Goal: Task Accomplishment & Management: Use online tool/utility

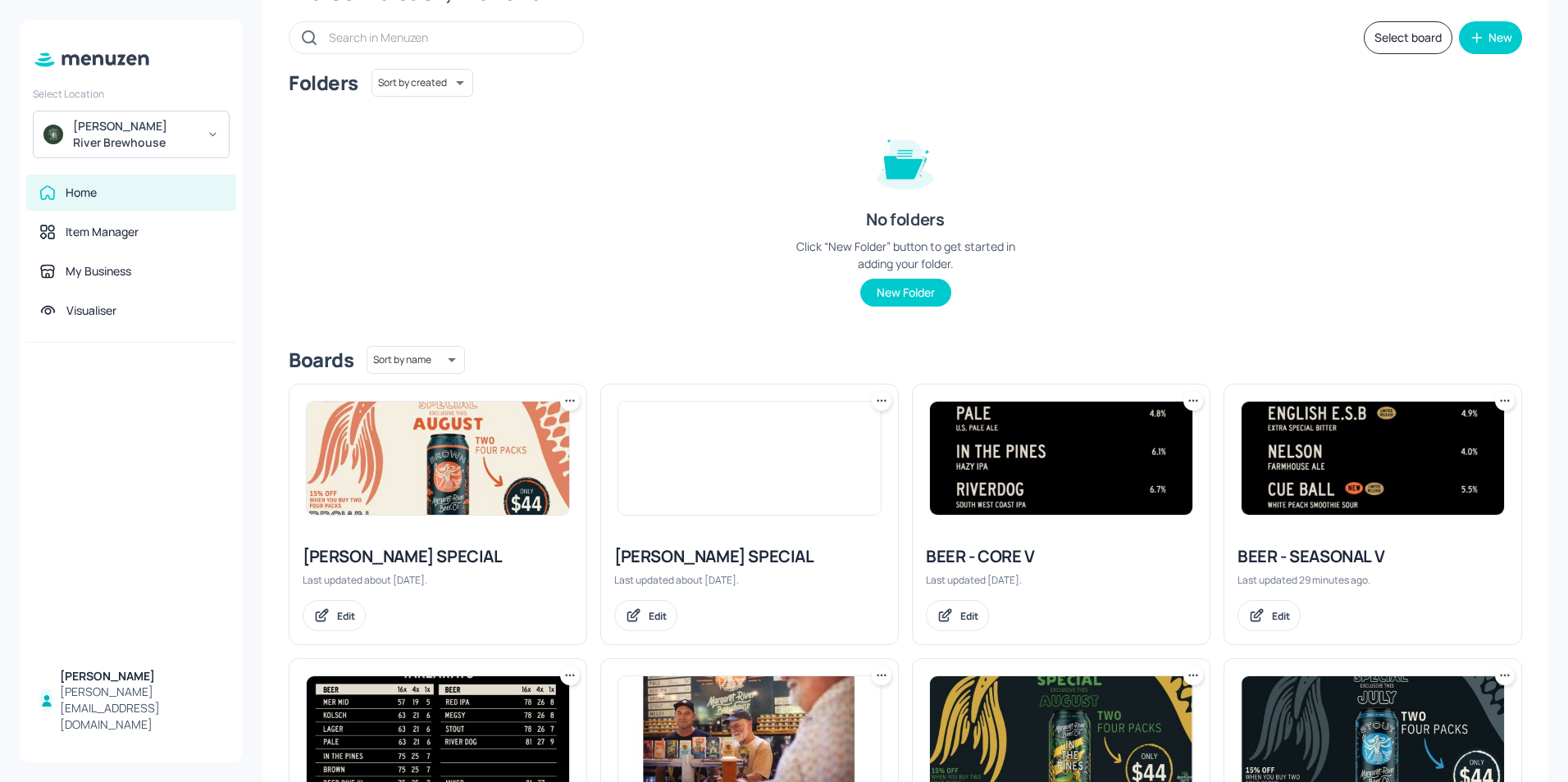
scroll to position [164, 0]
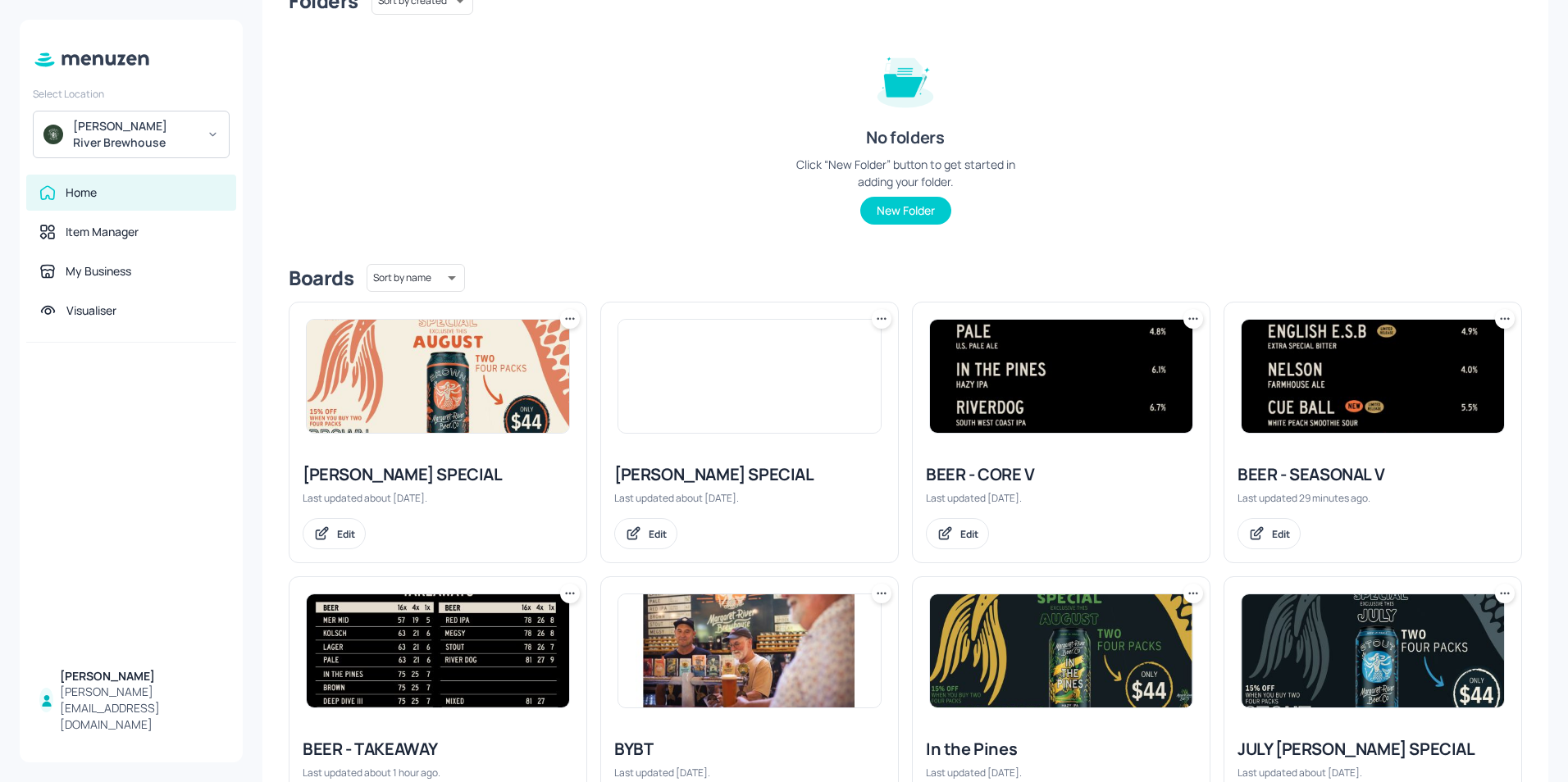
click at [1049, 385] on img at bounding box center [1061, 376] width 262 height 113
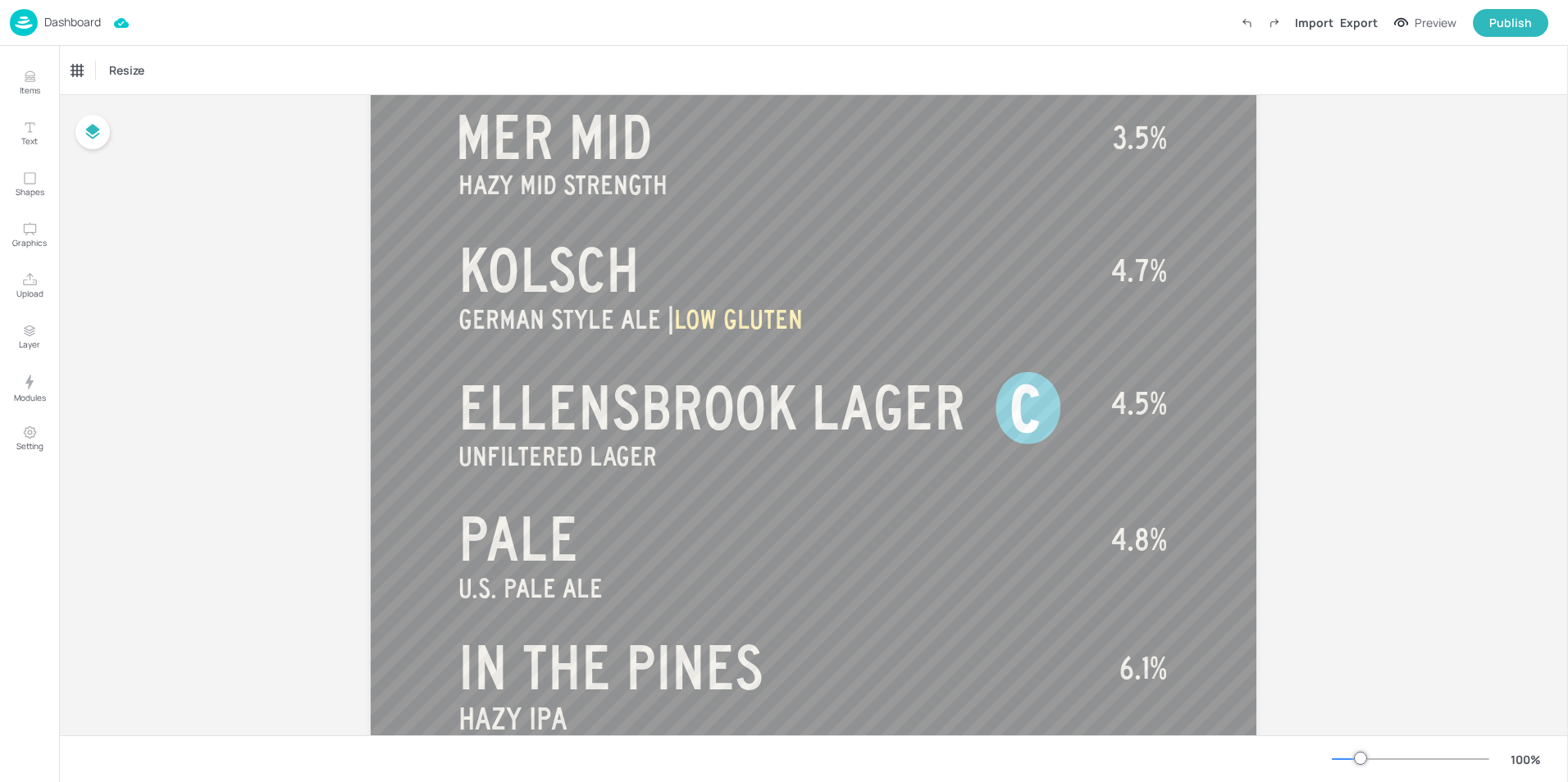
scroll to position [246, 0]
click at [1044, 413] on div at bounding box center [1028, 406] width 65 height 72
click at [86, 71] on div at bounding box center [79, 70] width 19 height 19
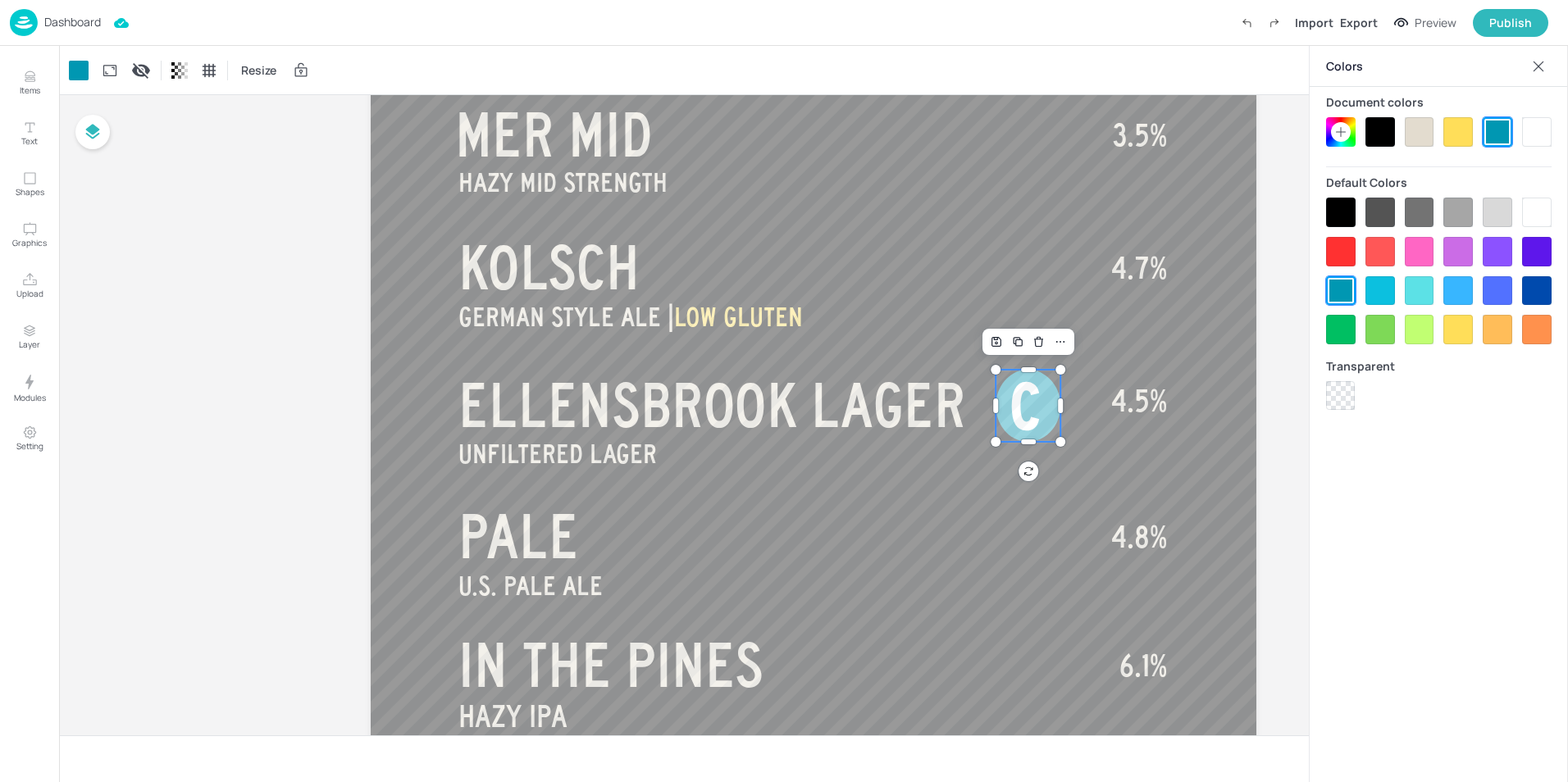
click at [1464, 136] on div at bounding box center [1457, 132] width 29 height 29
click at [1338, 127] on icon at bounding box center [1341, 132] width 14 height 14
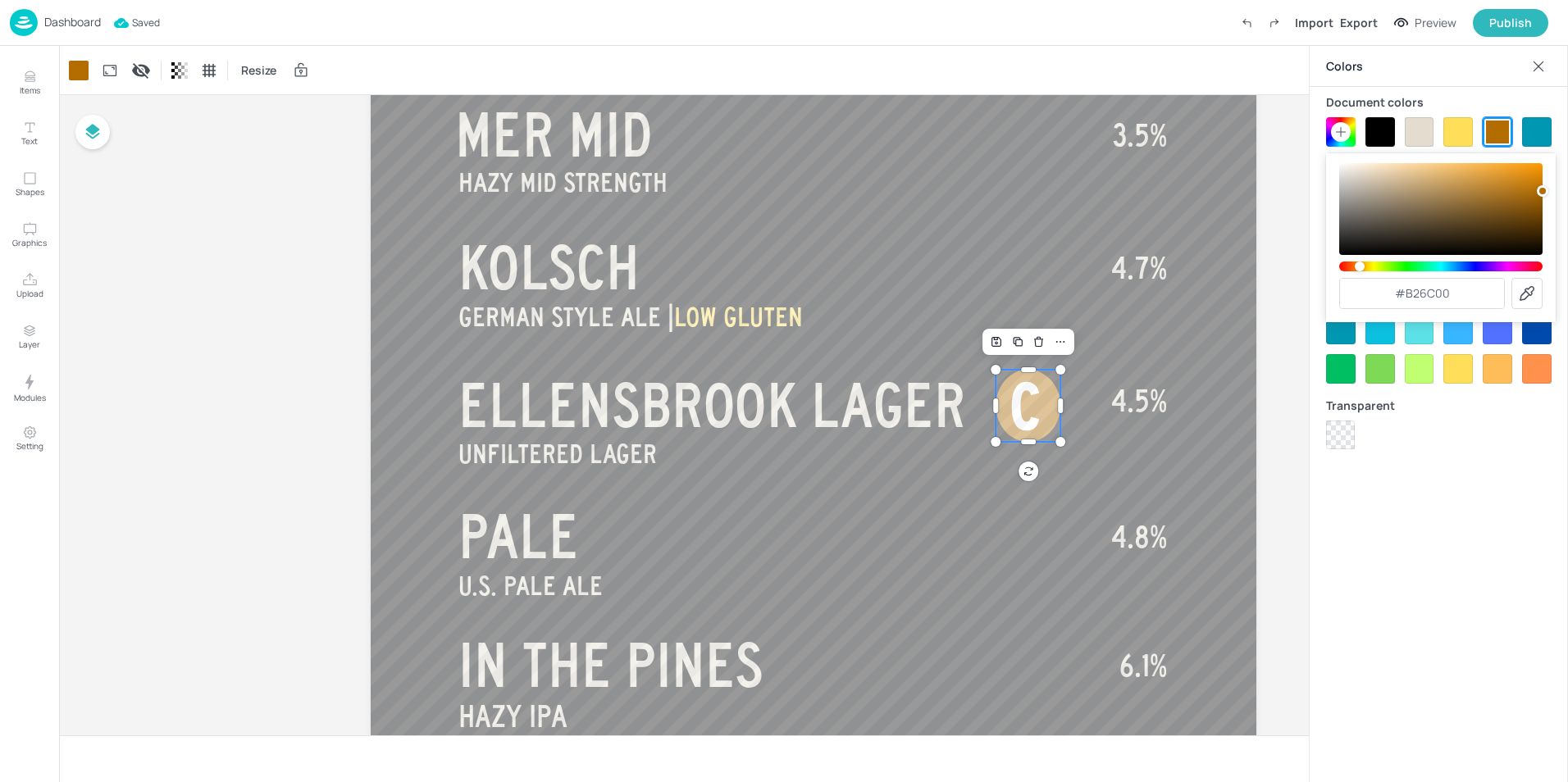
click at [1359, 267] on div "Hue" at bounding box center [1440, 266] width 203 height 10
click at [1362, 263] on div "Hue" at bounding box center [1362, 266] width 10 height 10
click at [1364, 261] on div "Hue" at bounding box center [1440, 266] width 203 height 10
click at [1365, 262] on div "Hue" at bounding box center [1365, 266] width 10 height 10
drag, startPoint x: 1518, startPoint y: 187, endPoint x: 1484, endPoint y: 182, distance: 34.4
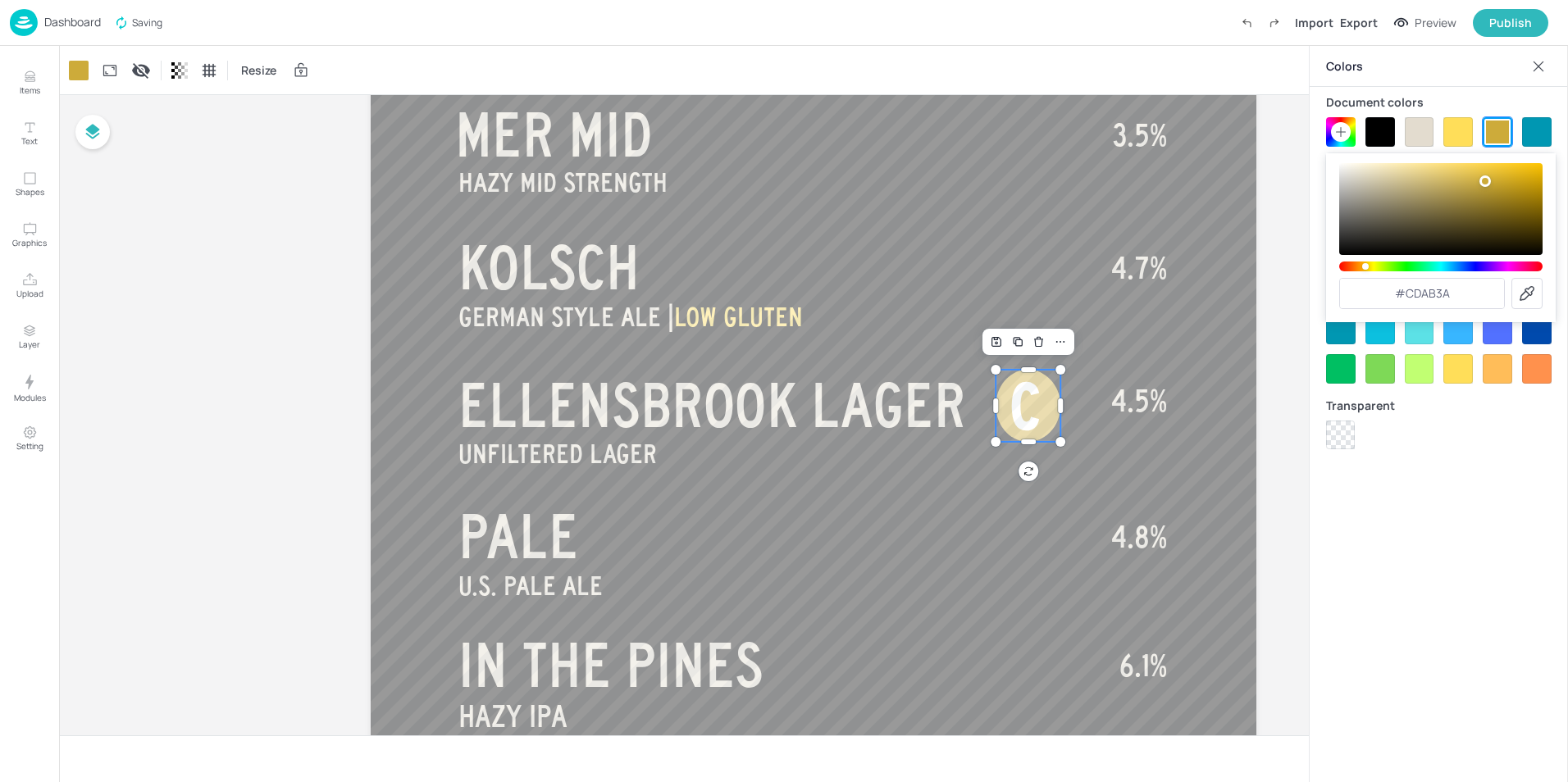
click at [1484, 182] on div "Color" at bounding box center [1440, 209] width 203 height 92
type input "#e3c45b"
drag, startPoint x: 1482, startPoint y: 176, endPoint x: 1461, endPoint y: 173, distance: 21.2
click at [1461, 173] on div "Color" at bounding box center [1461, 173] width 12 height 12
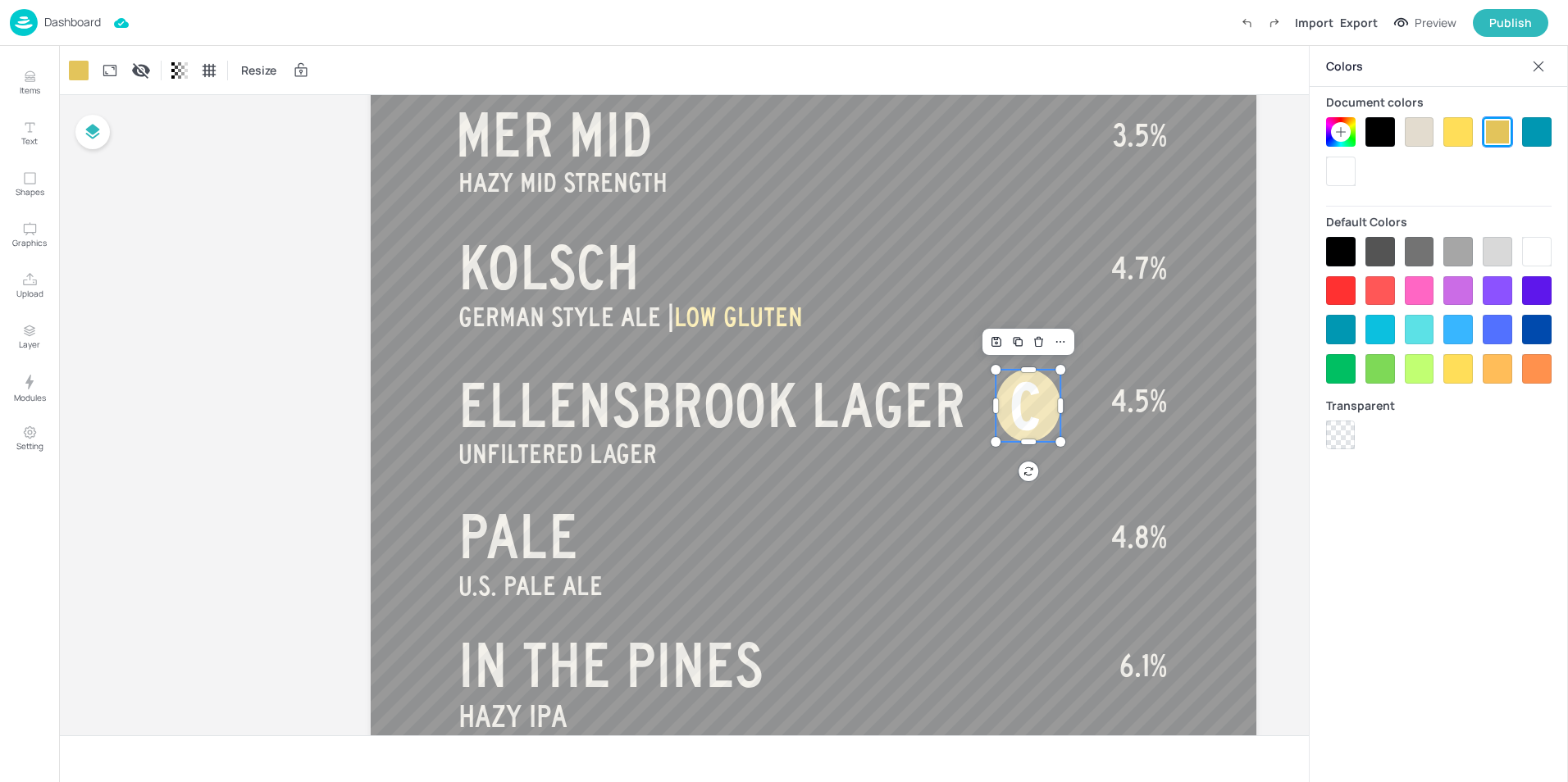
click at [1464, 476] on div "Colors Document colors Default Colors Transparent" at bounding box center [1438, 414] width 259 height 736
click at [1506, 29] on div "Publish" at bounding box center [1511, 22] width 43 height 18
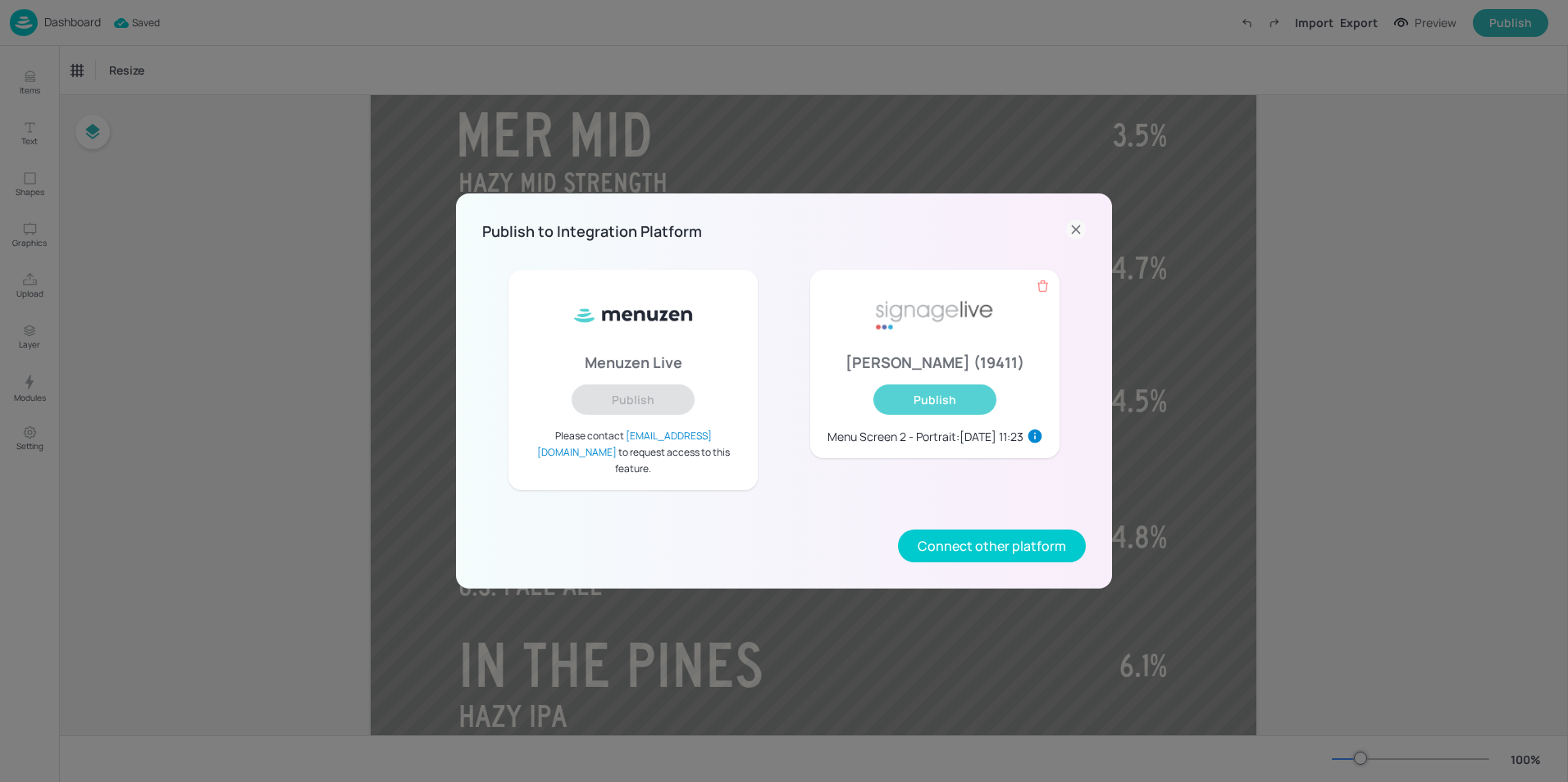
click at [949, 415] on button "Publish" at bounding box center [935, 399] width 123 height 30
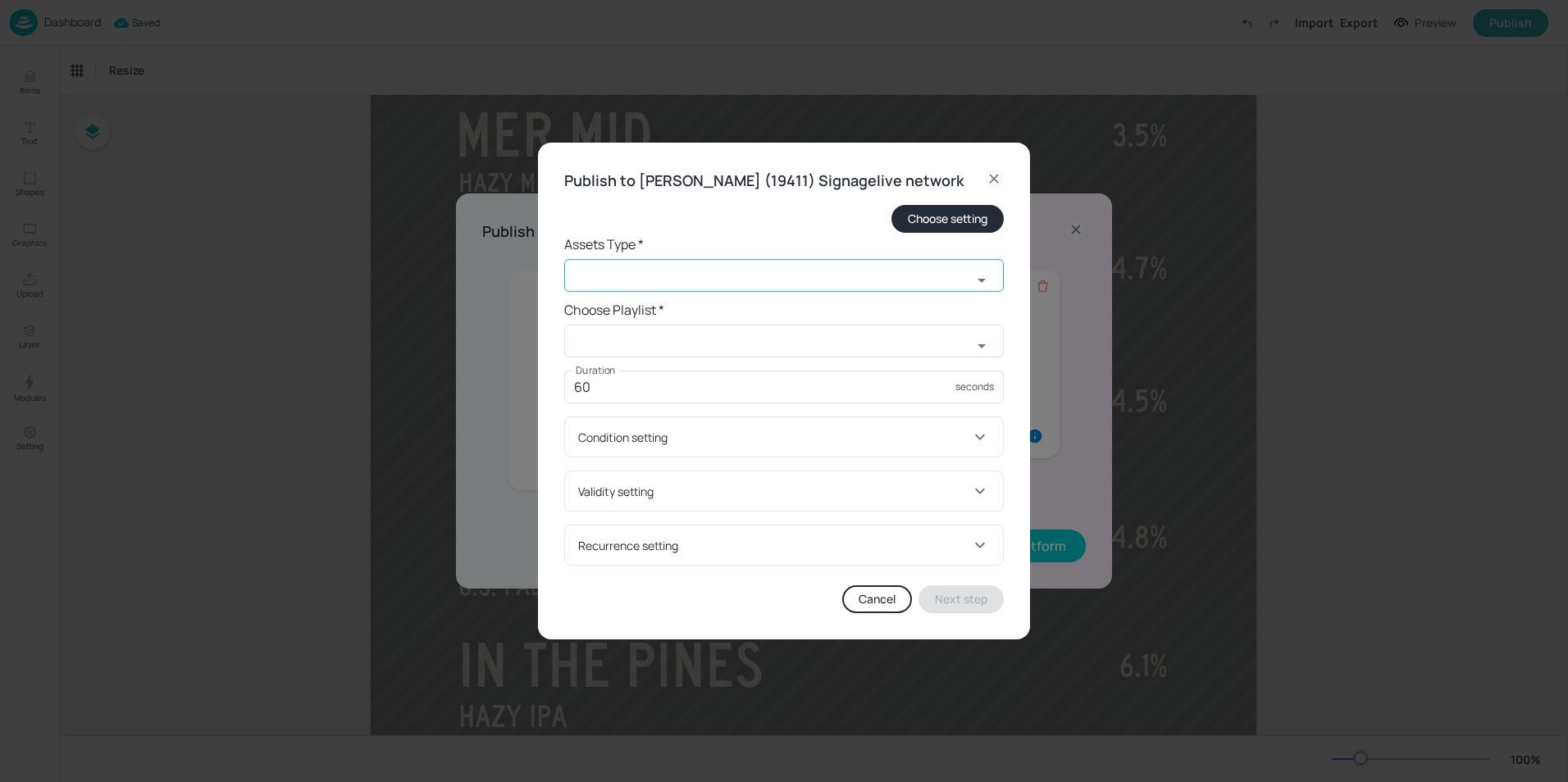
click at [725, 291] on input "text" at bounding box center [767, 276] width 407 height 33
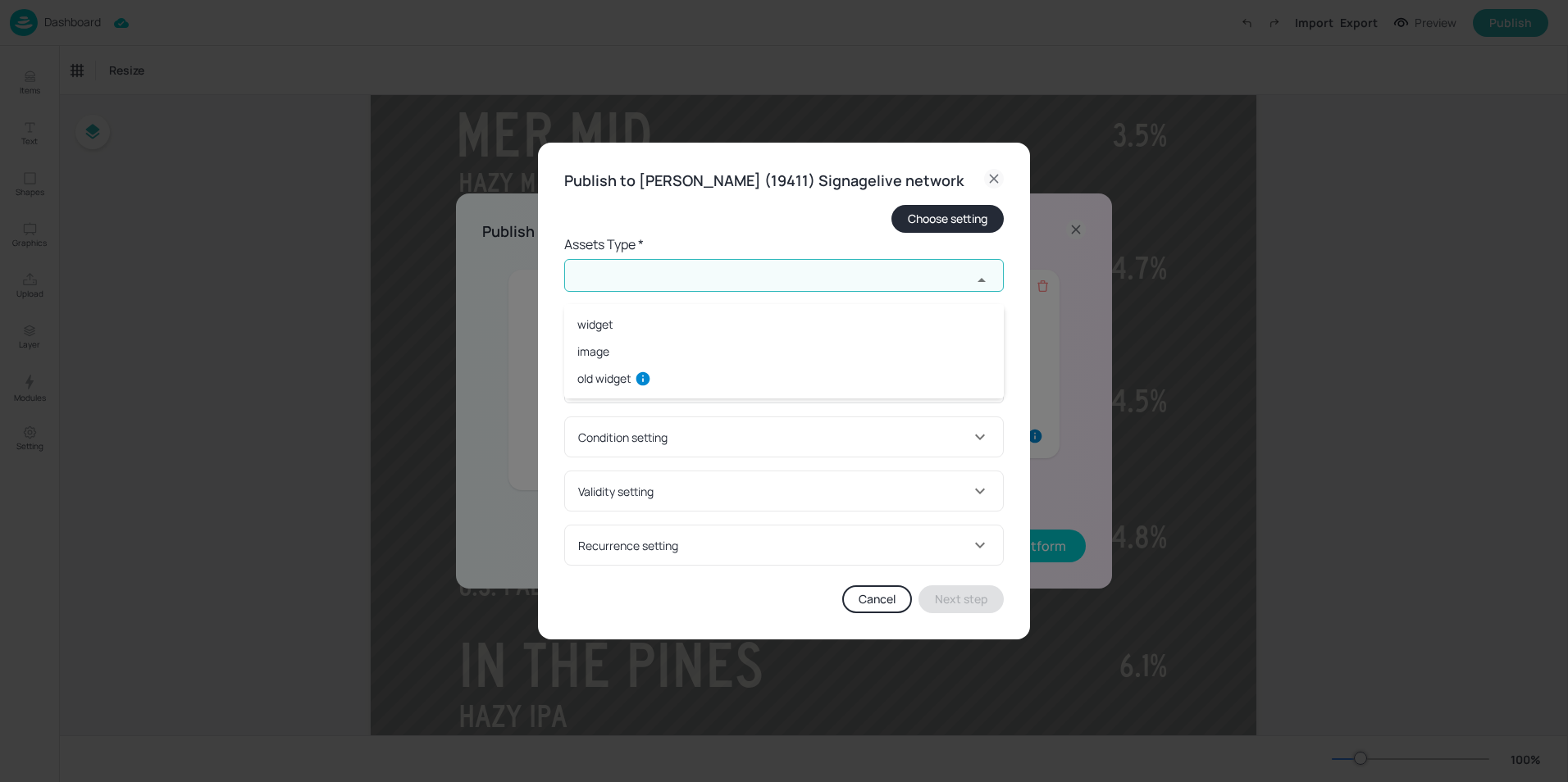
click at [586, 327] on li "widget" at bounding box center [784, 324] width 439 height 27
type input "widget"
click at [629, 355] on input "text" at bounding box center [767, 341] width 407 height 33
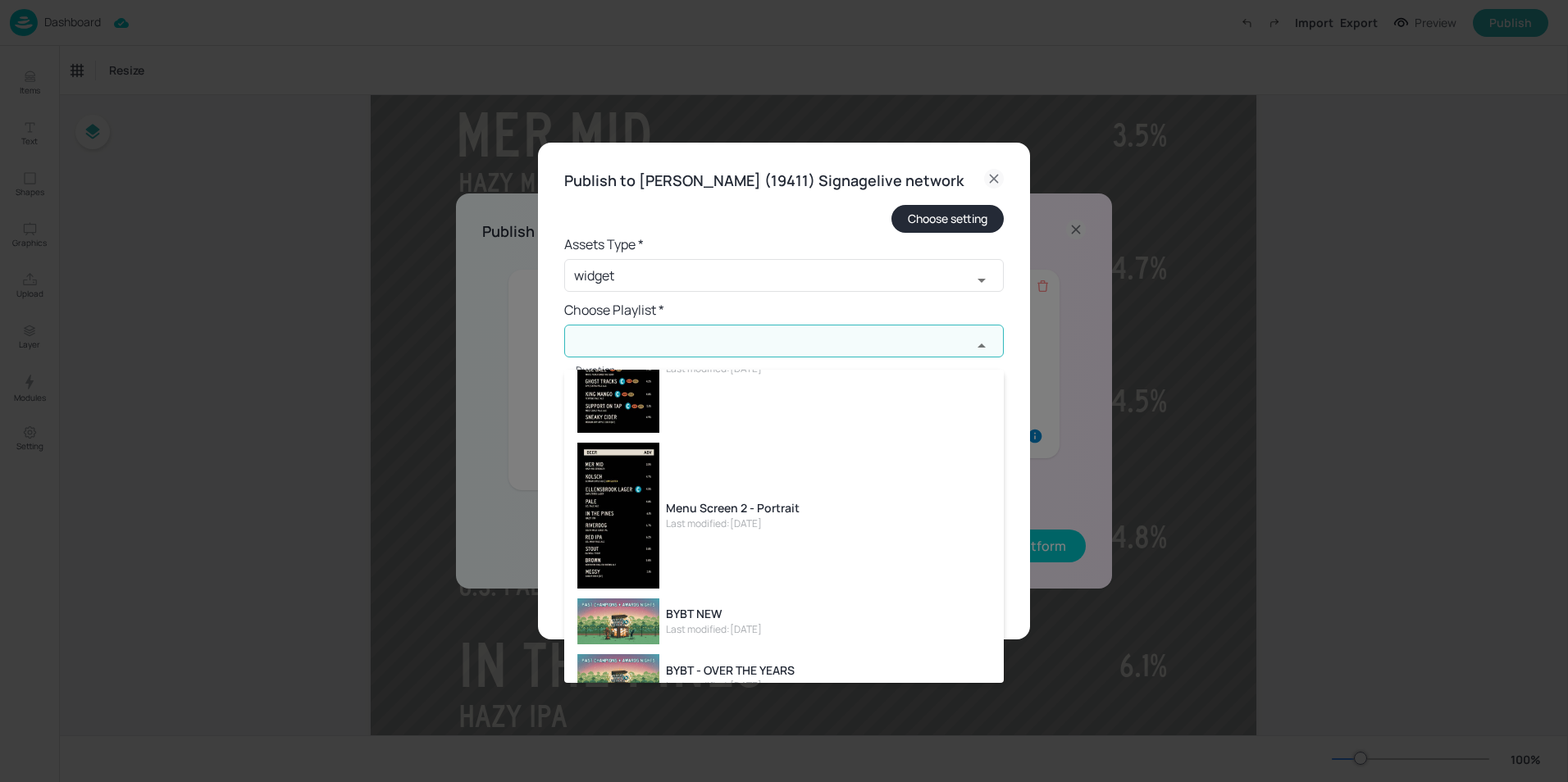
scroll to position [164, 0]
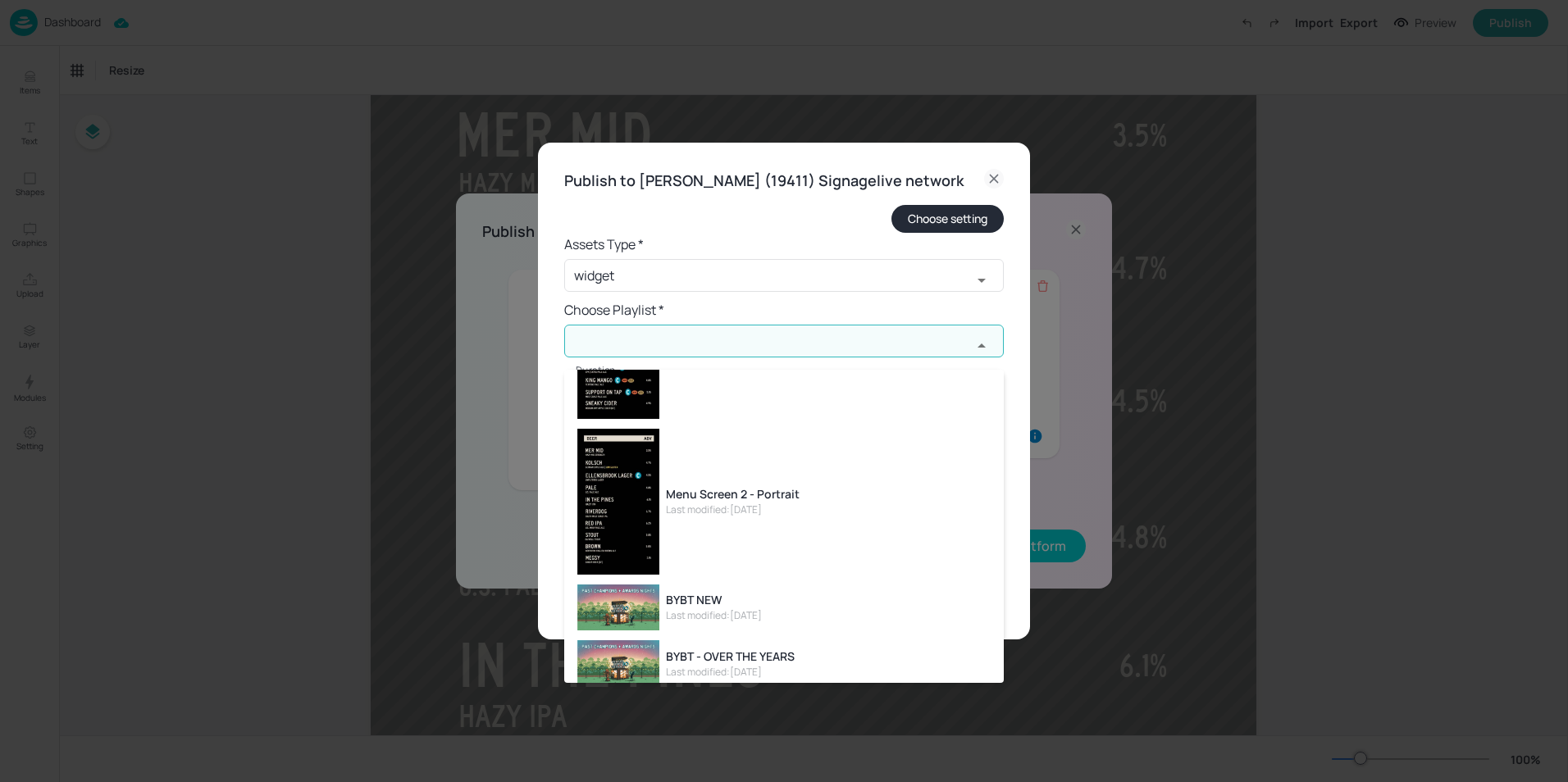
click at [750, 512] on div "Last modified: [DATE]" at bounding box center [733, 509] width 134 height 15
type input "Menu Screen 2 - Portrait"
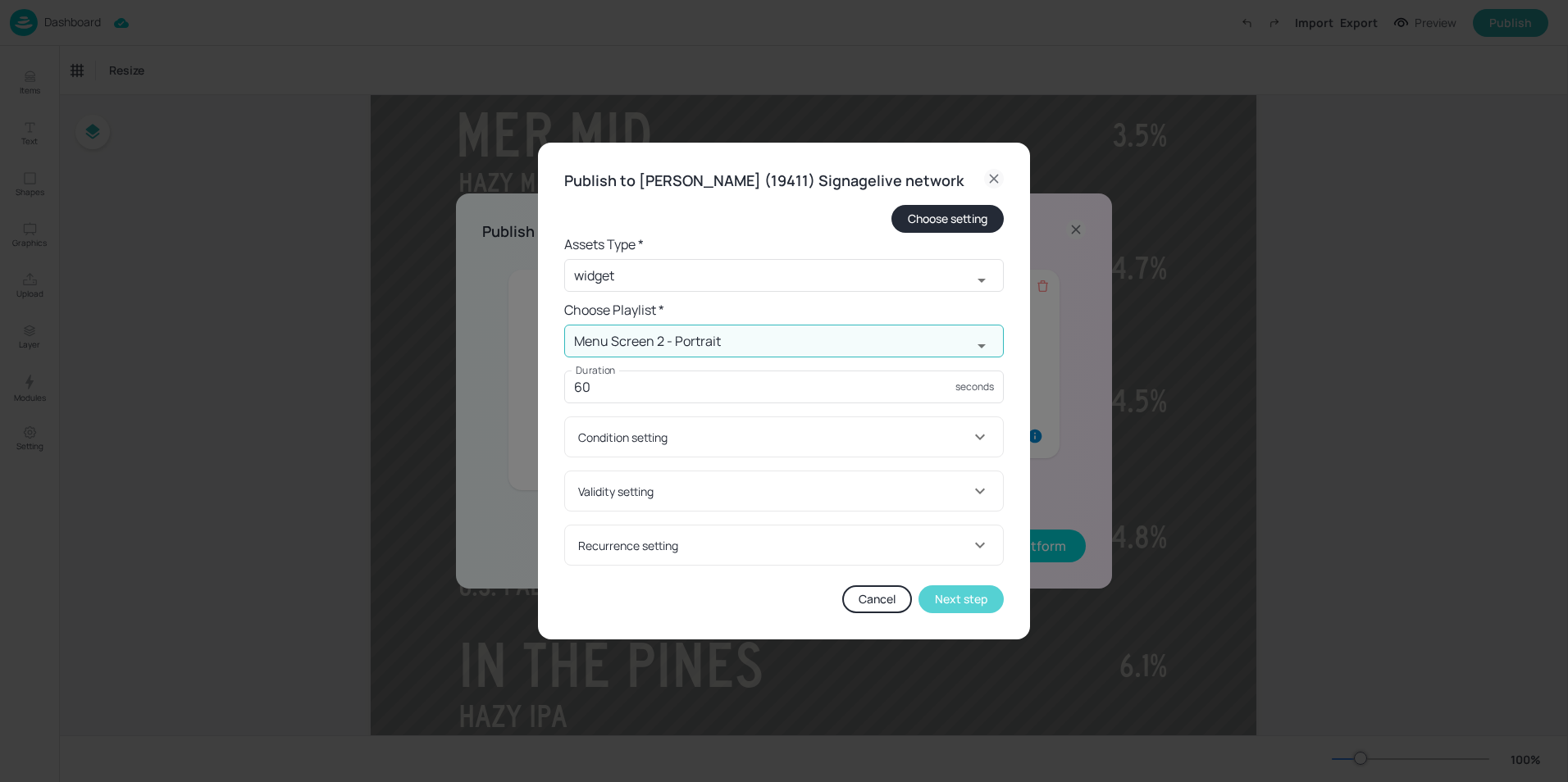
click at [964, 612] on button "Next step" at bounding box center [961, 599] width 85 height 28
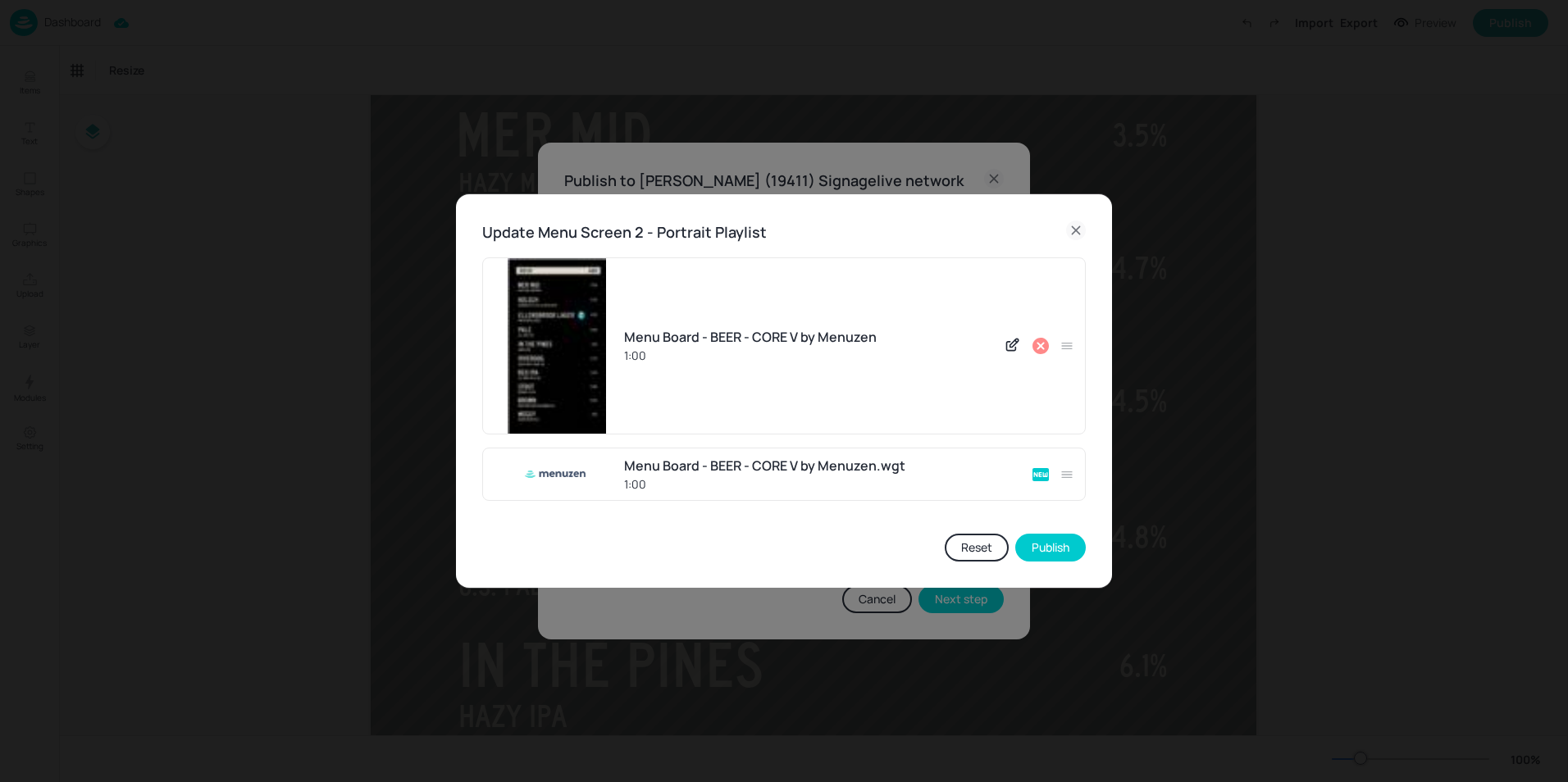
click at [1037, 341] on icon at bounding box center [1040, 346] width 17 height 17
